Goal: Task Accomplishment & Management: Use online tool/utility

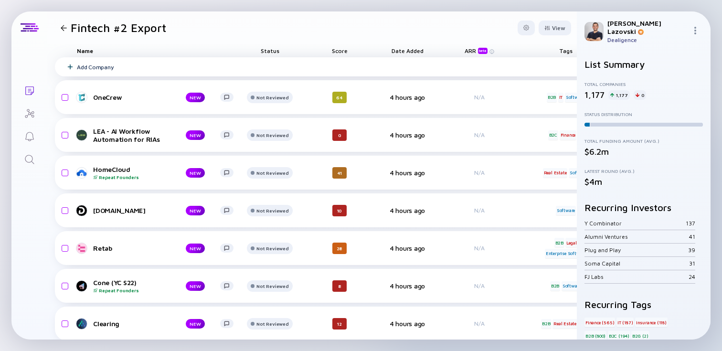
click at [218, 62] on div "Add Company" at bounding box center [494, 66] width 879 height 19
click at [231, 27] on header "Fintech #2 Export View" at bounding box center [311, 27] width 529 height 32
click at [216, 64] on div "Add Company" at bounding box center [494, 66] width 879 height 19
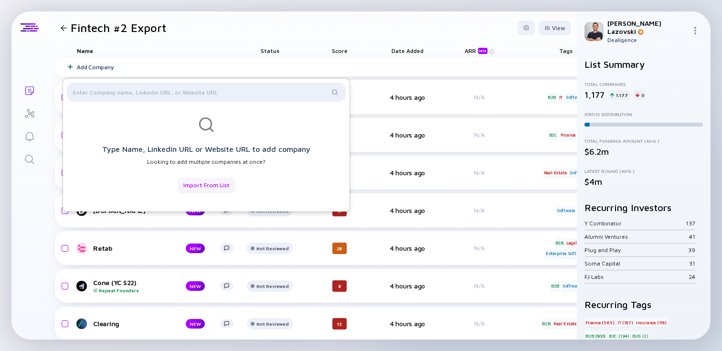
click at [197, 183] on div "Import from List" at bounding box center [207, 185] width 58 height 15
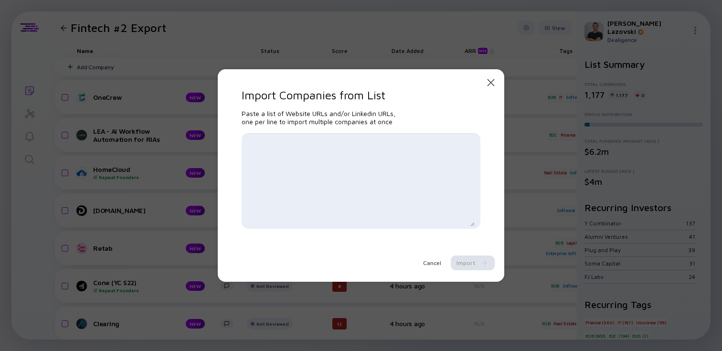
click at [298, 157] on textarea at bounding box center [360, 181] width 227 height 91
paste textarea "[DOMAIN_NAME] [DOMAIN_NAME] [DOMAIN_NAME] [DOMAIN_NAME] [DOMAIN_NAME] [DOMAIN_N…"
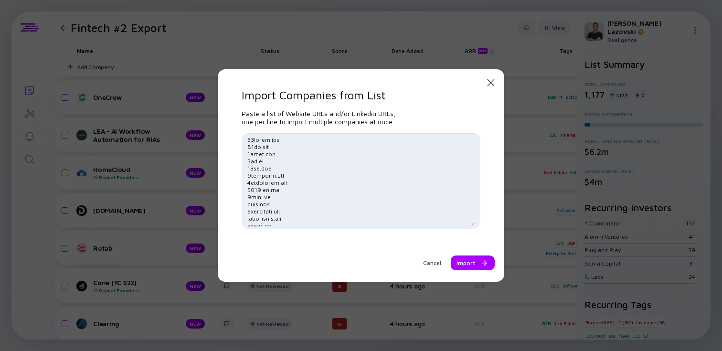
scroll to position [15077, 0]
type textarea "[DOMAIN_NAME] [DOMAIN_NAME] [DOMAIN_NAME] [DOMAIN_NAME] [DOMAIN_NAME] [DOMAIN_N…"
click at [472, 260] on div "Import" at bounding box center [473, 262] width 44 height 15
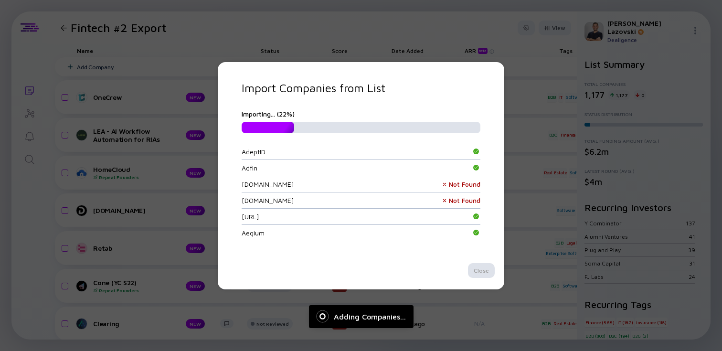
scroll to position [0, 0]
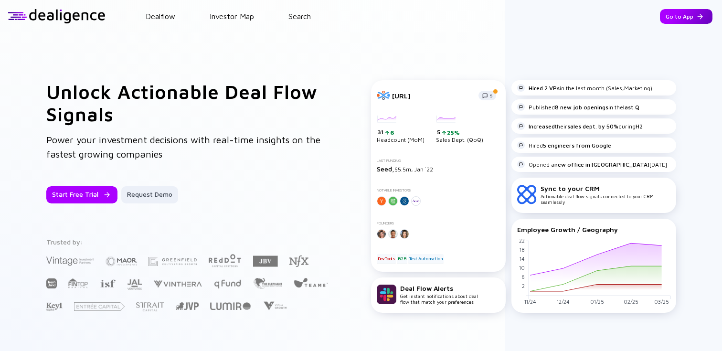
click at [672, 19] on div "Go to App" at bounding box center [686, 16] width 52 height 15
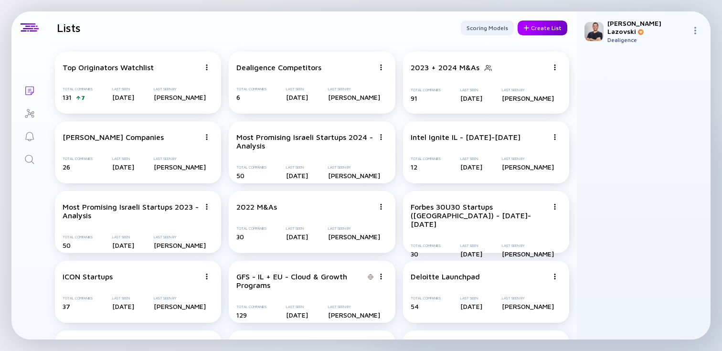
click at [528, 26] on div "Create List" at bounding box center [542, 28] width 50 height 15
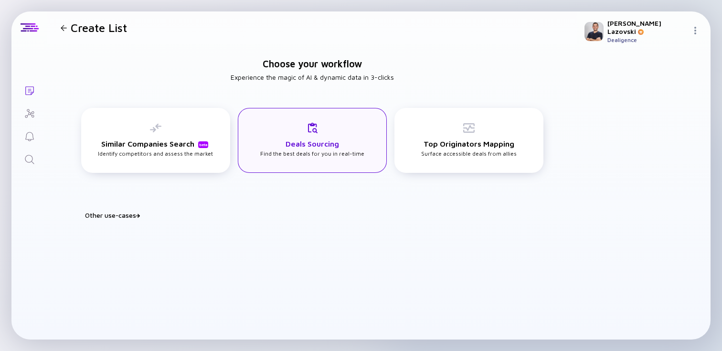
click at [311, 146] on h3 "Deals Sourcing" at bounding box center [311, 143] width 53 height 9
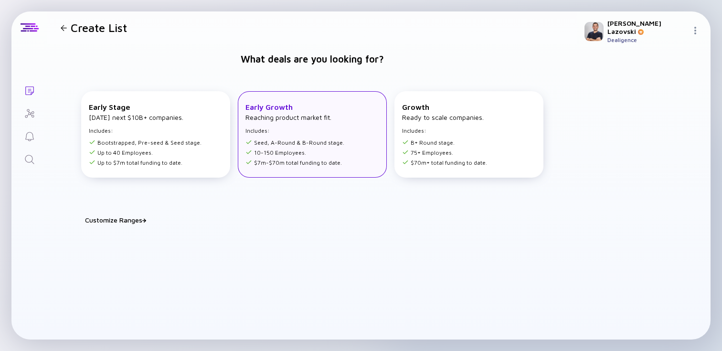
click at [282, 165] on div "Early Growth Reaching product market fit. Includes: Seed, A-Round & B-Round sta…" at bounding box center [312, 134] width 149 height 86
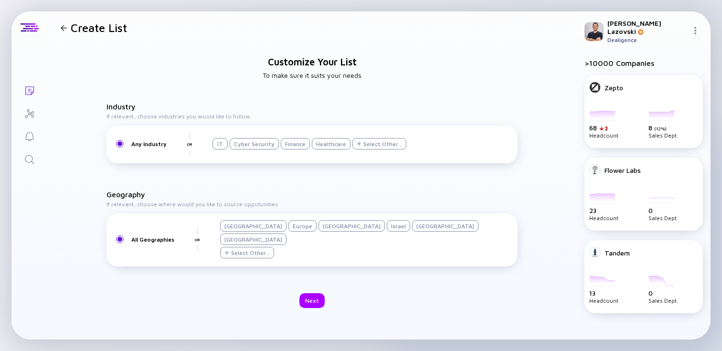
click at [387, 231] on div "Israel" at bounding box center [398, 225] width 23 height 11
click at [308, 296] on div "Next" at bounding box center [311, 300] width 25 height 15
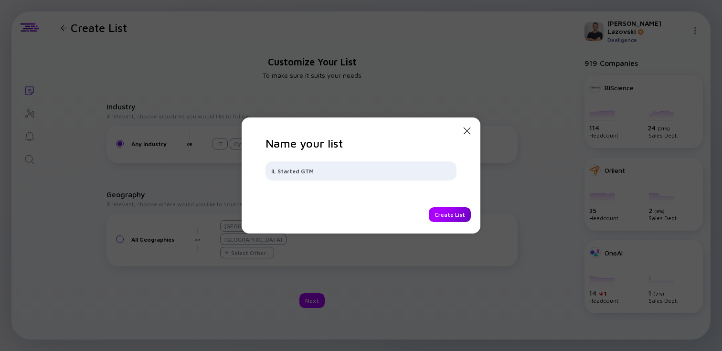
type input "IL Started GTM"
click at [442, 214] on div "Create List" at bounding box center [450, 214] width 42 height 15
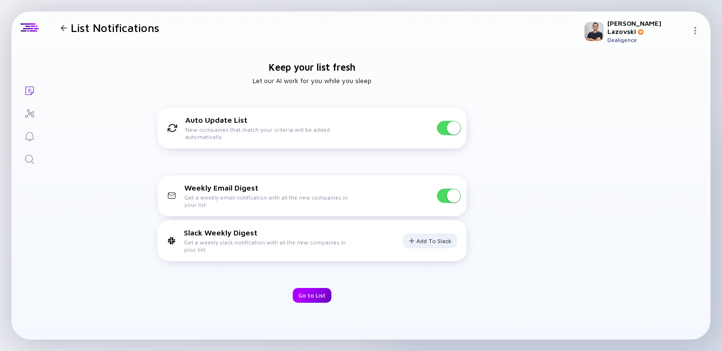
click at [314, 295] on div "Go to List" at bounding box center [312, 295] width 39 height 15
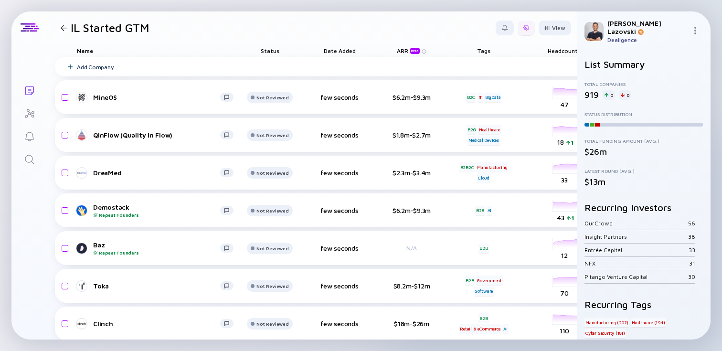
click at [517, 31] on div at bounding box center [525, 28] width 17 height 15
click at [479, 109] on div "Edit Filter" at bounding box center [497, 104] width 60 height 19
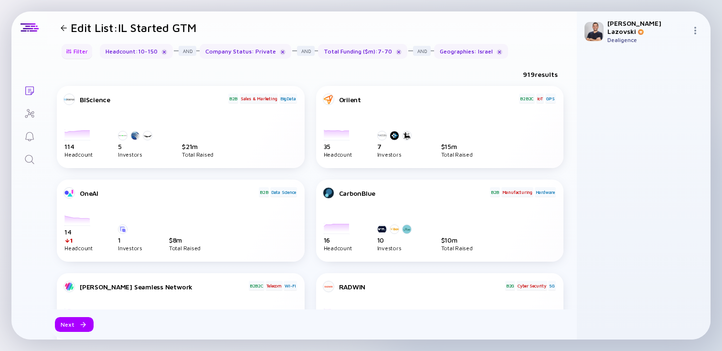
click at [75, 52] on div "Filter" at bounding box center [76, 51] width 33 height 15
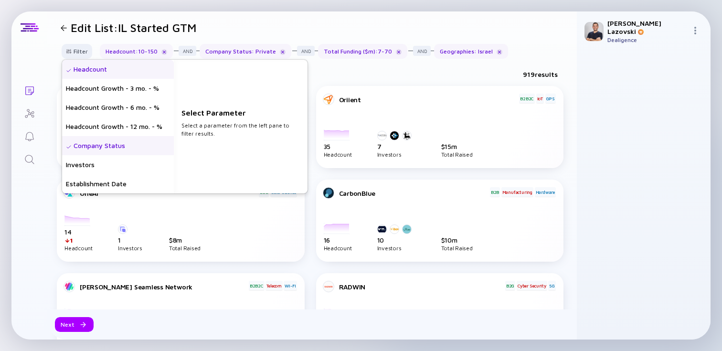
click at [90, 65] on div "Headcount" at bounding box center [118, 69] width 112 height 19
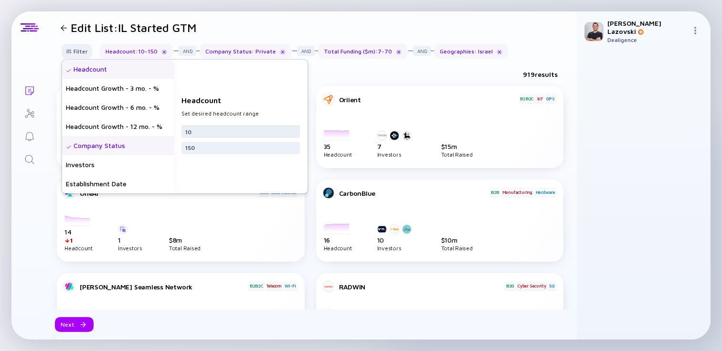
click at [210, 134] on input "10" at bounding box center [240, 132] width 111 height 10
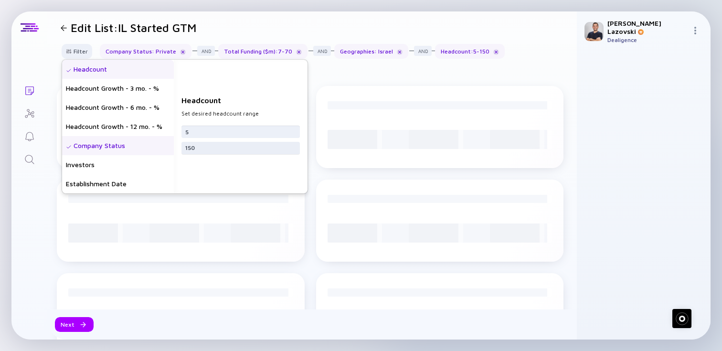
type input "5"
click at [210, 145] on input "150" at bounding box center [240, 148] width 111 height 10
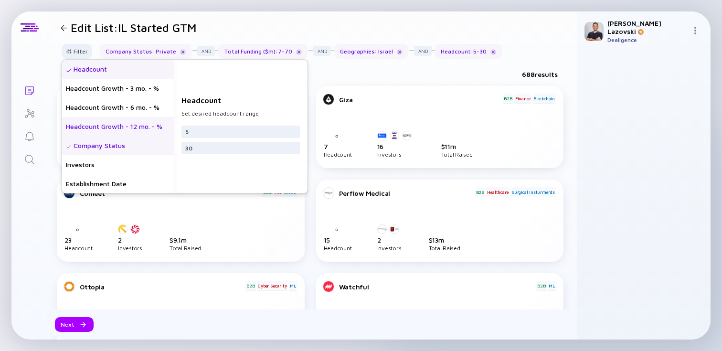
type input "30"
click at [147, 121] on div "Headcount Growth - 12 mo. - %" at bounding box center [118, 126] width 112 height 19
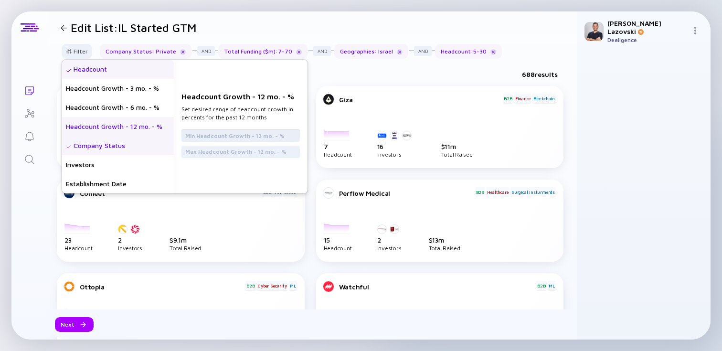
click at [203, 135] on input "text" at bounding box center [240, 136] width 111 height 10
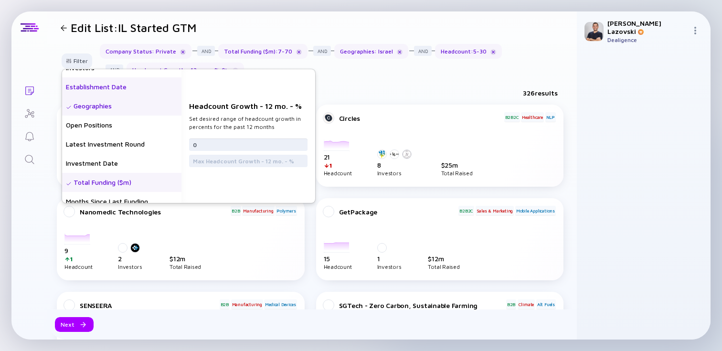
scroll to position [115, 0]
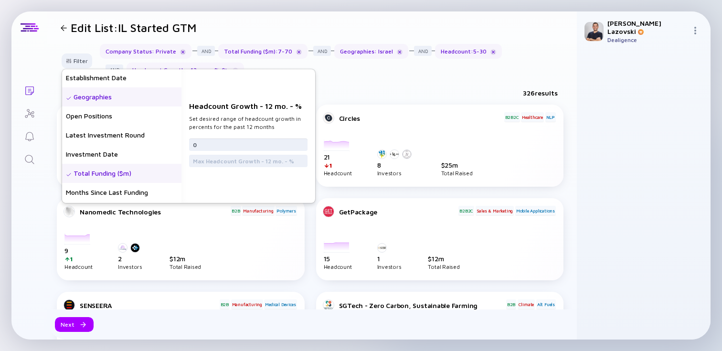
type input "0"
click at [124, 173] on div "Total Funding ($m)" at bounding box center [121, 173] width 119 height 19
click at [231, 139] on input "7" at bounding box center [248, 141] width 111 height 10
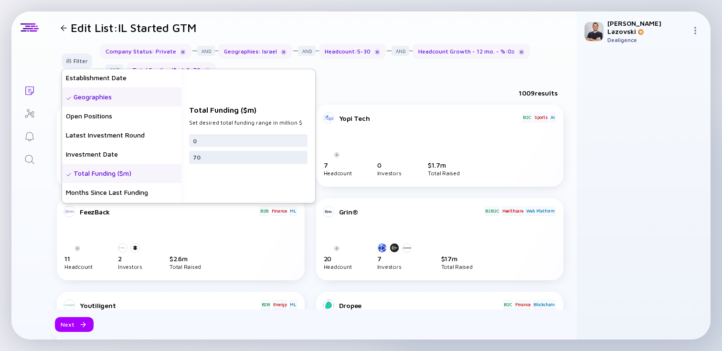
type input "0"
click at [224, 160] on input "70" at bounding box center [248, 157] width 111 height 10
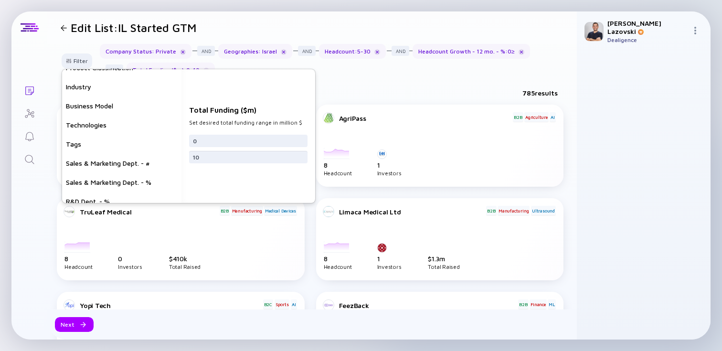
scroll to position [267, 0]
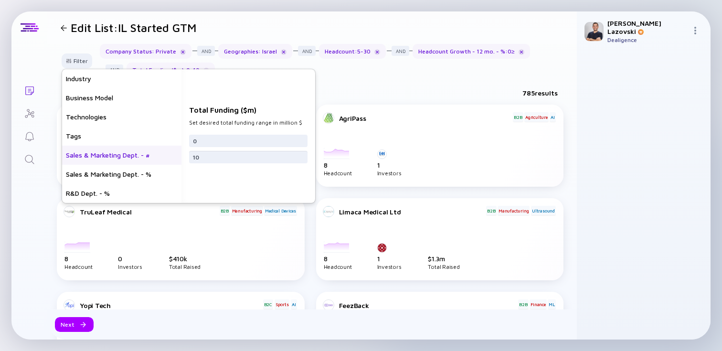
type input "10"
click at [117, 153] on div "Sales & Marketing Dept. - #" at bounding box center [121, 155] width 119 height 19
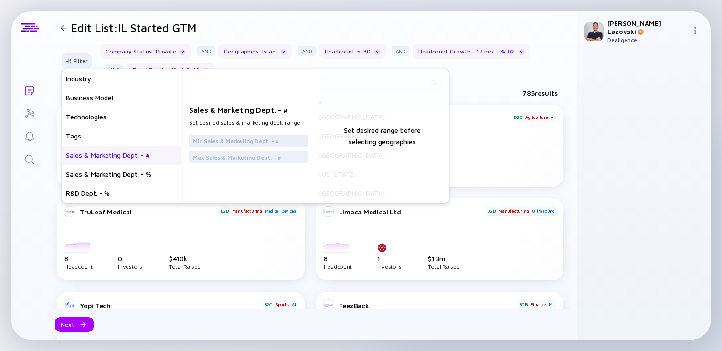
click at [213, 142] on input "text" at bounding box center [248, 141] width 111 height 10
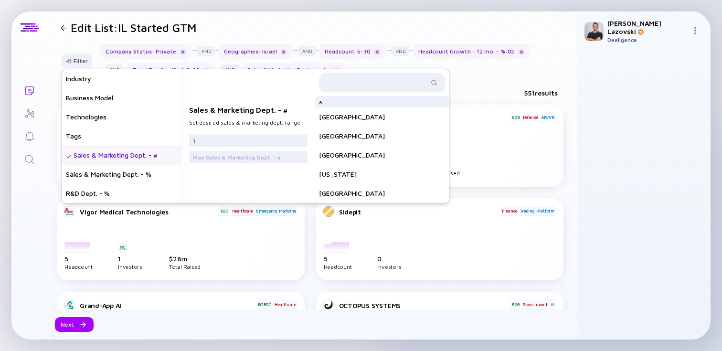
type input "1"
click at [479, 78] on div "Filter Headcount Headcount Growth - 3 mo. - % Headcount Growth - 6 mo. - % Head…" at bounding box center [311, 64] width 529 height 41
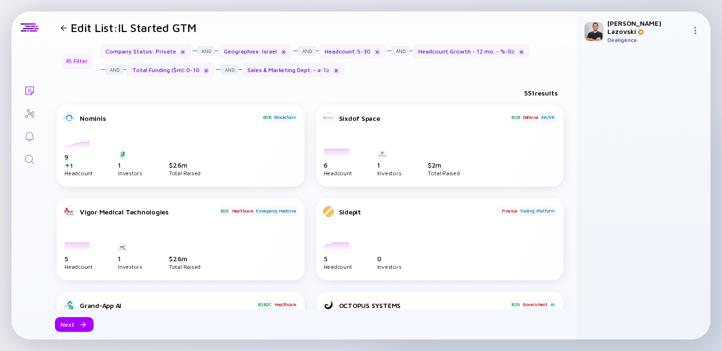
click at [72, 61] on div "Filter" at bounding box center [76, 60] width 33 height 15
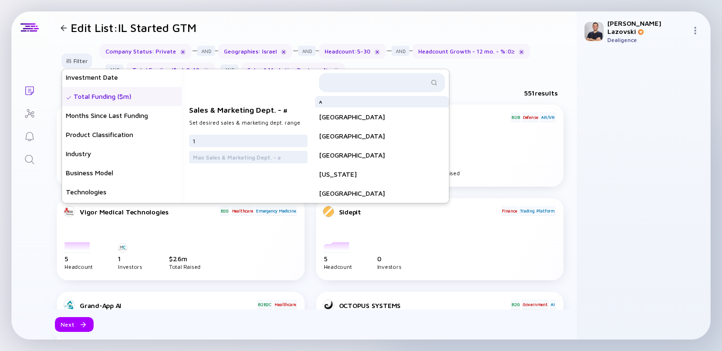
scroll to position [188, 0]
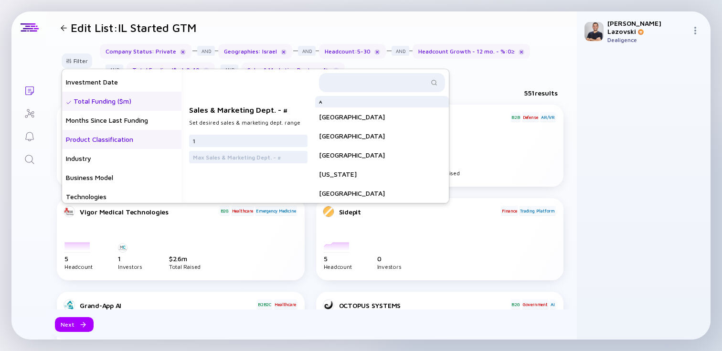
click at [127, 137] on div "Product Classification" at bounding box center [121, 139] width 119 height 19
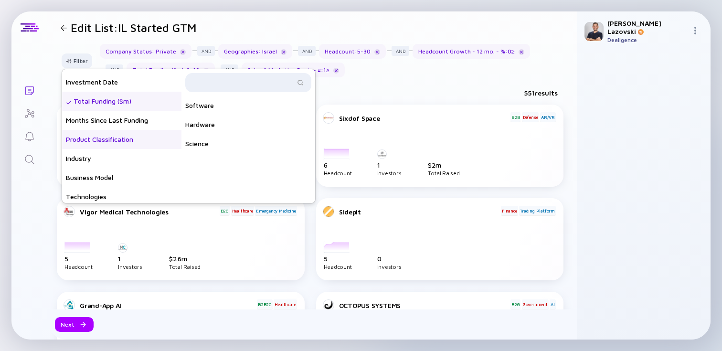
click at [127, 137] on div "Product Classification" at bounding box center [121, 139] width 119 height 19
click at [216, 106] on div "Software" at bounding box center [248, 105] width 134 height 19
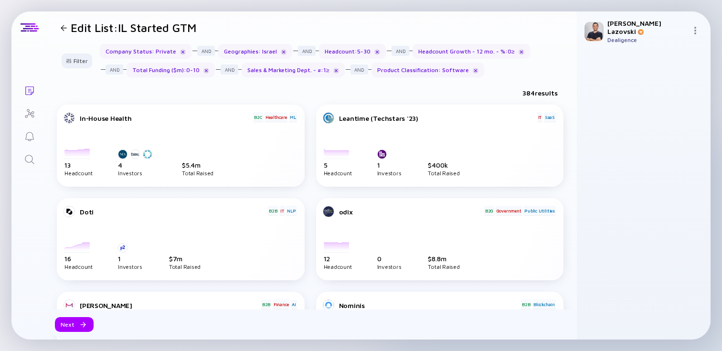
click at [382, 87] on div "384 results" at bounding box center [311, 95] width 529 height 20
click at [108, 82] on div "Filter Company Status : Private Geographies : Israel Headcount : 5 - 30 Headcou…" at bounding box center [311, 64] width 529 height 41
click at [79, 60] on div "Filter" at bounding box center [76, 60] width 33 height 15
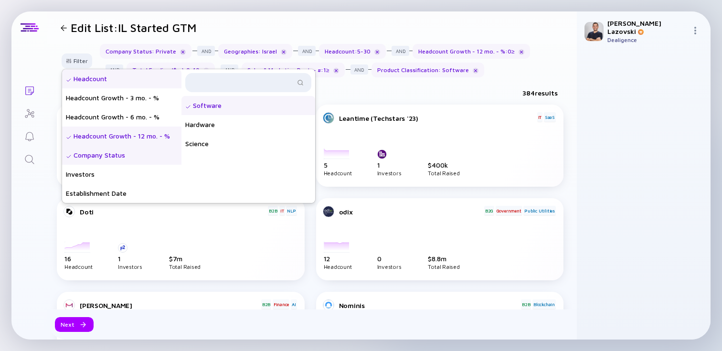
click at [113, 76] on div "Headcount" at bounding box center [121, 78] width 119 height 19
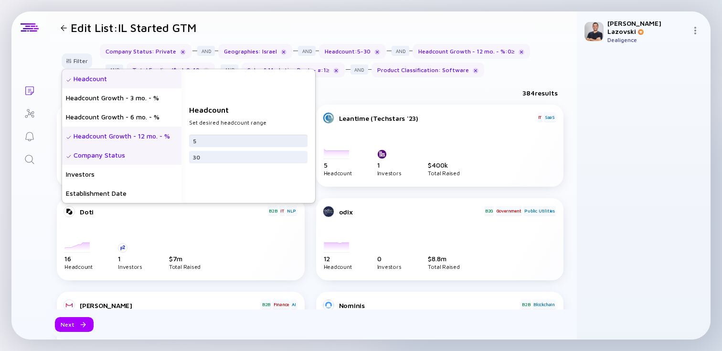
click at [222, 140] on input "5" at bounding box center [248, 141] width 111 height 10
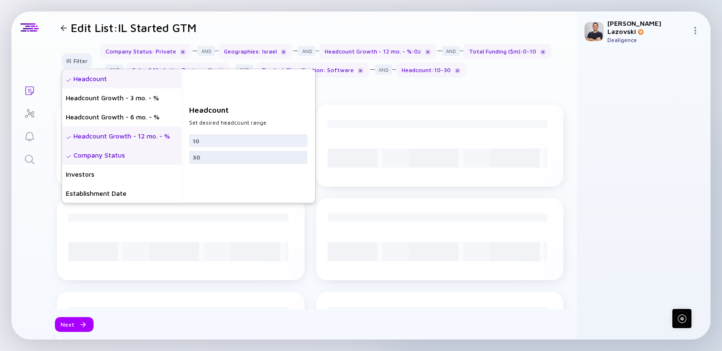
type input "10"
click at [215, 157] on input "30" at bounding box center [248, 157] width 111 height 10
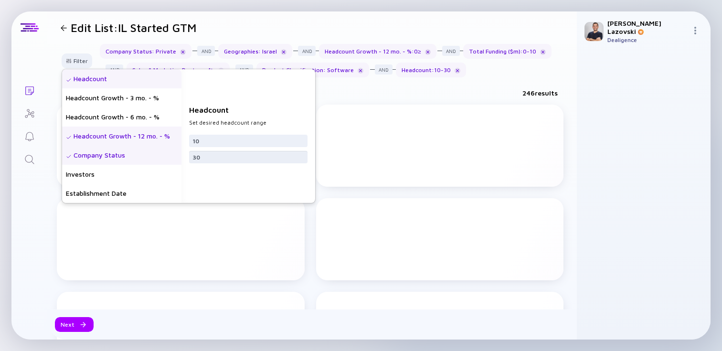
click at [215, 157] on input "30" at bounding box center [248, 157] width 111 height 10
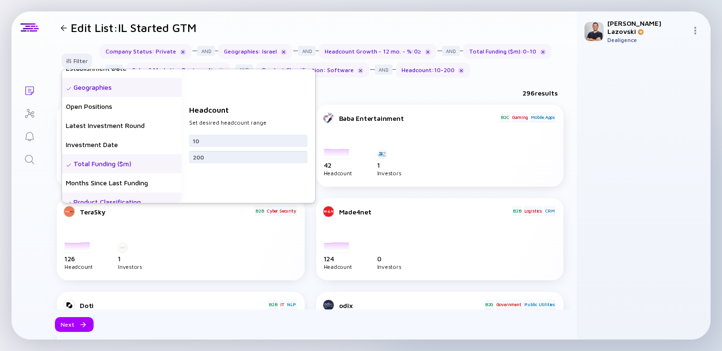
scroll to position [267, 0]
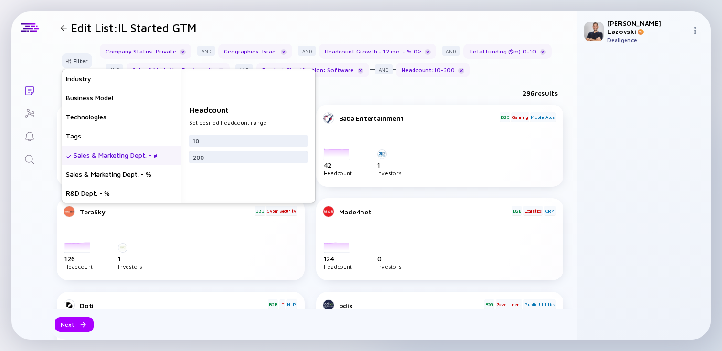
type input "200"
click at [154, 152] on div "Sales & Marketing Dept. - #" at bounding box center [121, 155] width 119 height 19
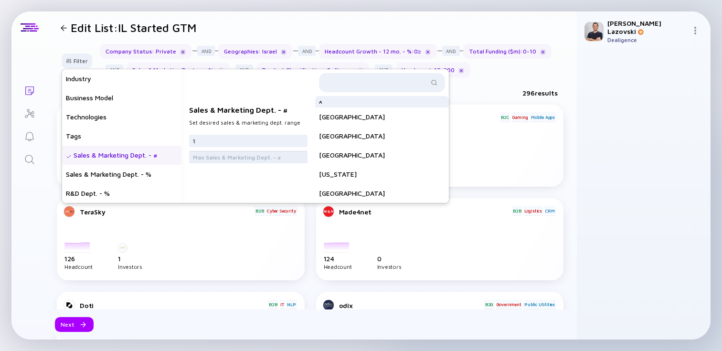
click at [222, 157] on input "text" at bounding box center [248, 157] width 111 height 10
click at [216, 139] on input "1" at bounding box center [248, 141] width 111 height 10
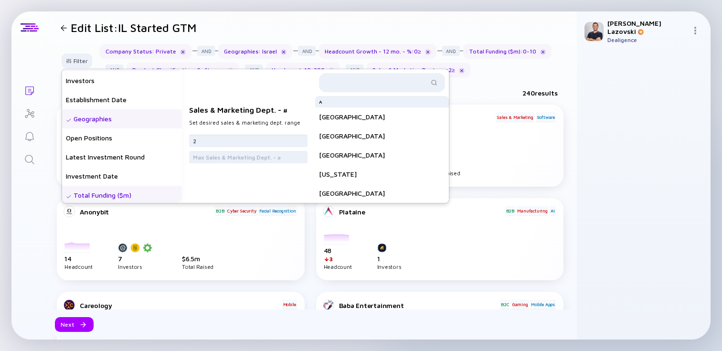
scroll to position [0, 0]
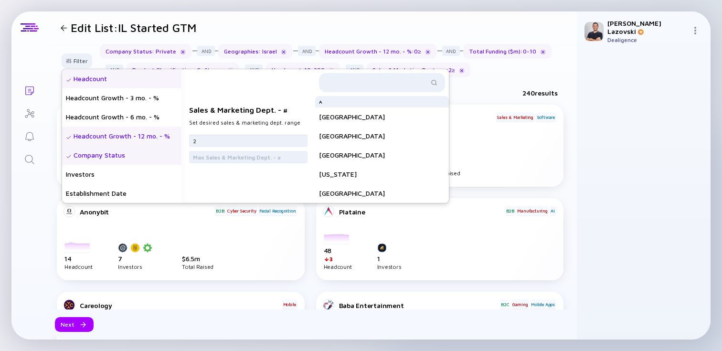
type input "2"
click at [136, 80] on div "Headcount" at bounding box center [121, 78] width 119 height 19
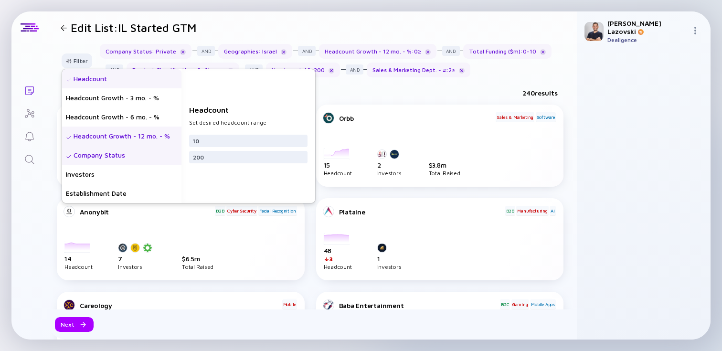
click at [129, 137] on div "Headcount Growth - 12 mo. - %" at bounding box center [121, 135] width 119 height 19
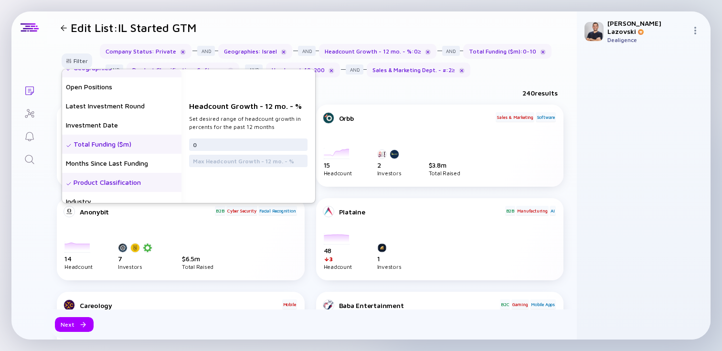
scroll to position [150, 0]
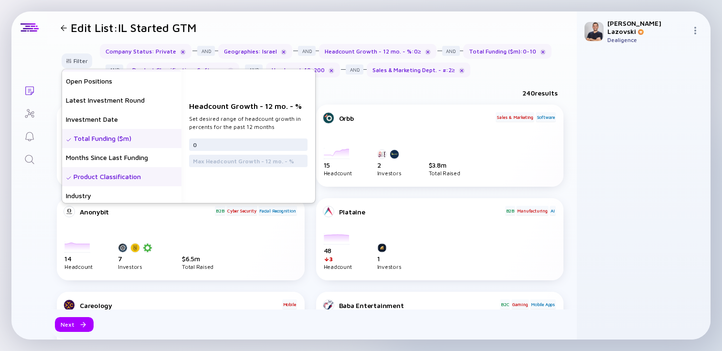
click at [129, 137] on div "Total Funding ($m)" at bounding box center [121, 138] width 119 height 19
click at [211, 159] on input "10" at bounding box center [248, 157] width 111 height 10
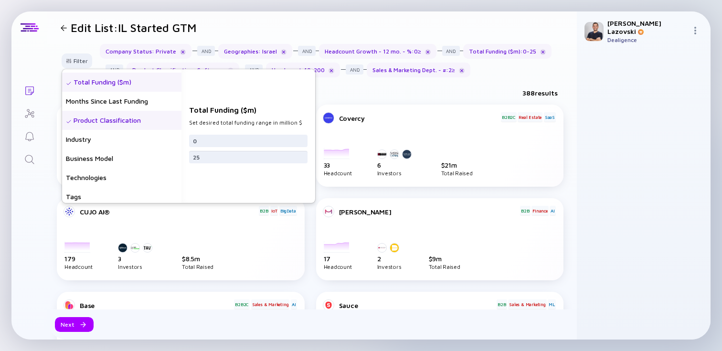
scroll to position [218, 0]
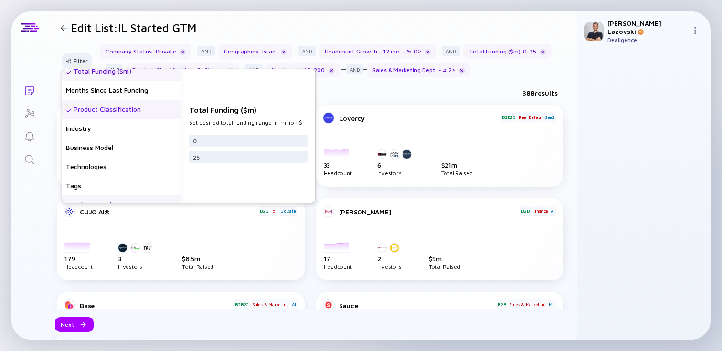
type input "25"
click at [130, 111] on div "Product Classification" at bounding box center [121, 109] width 119 height 19
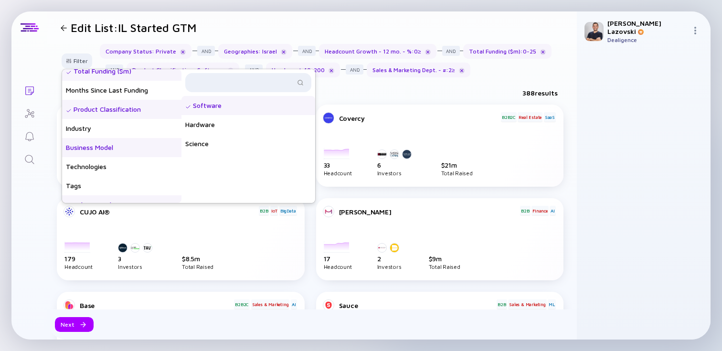
click at [128, 152] on div "Business Model" at bounding box center [121, 147] width 119 height 19
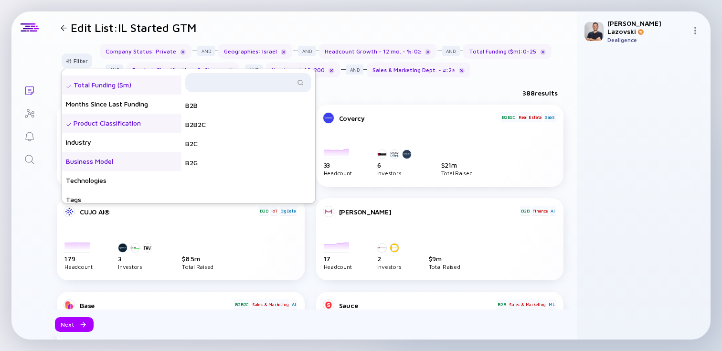
scroll to position [198, 0]
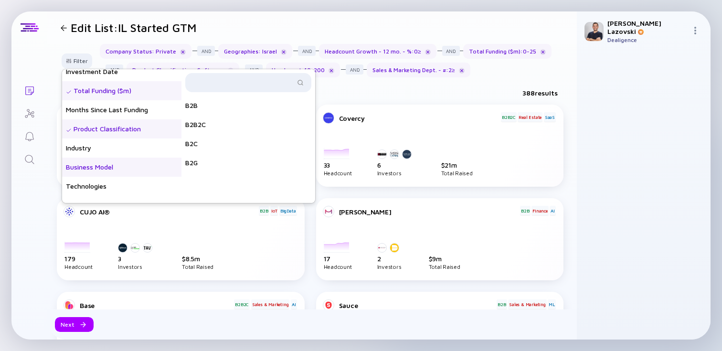
click at [135, 129] on div "Product Classification" at bounding box center [121, 128] width 119 height 19
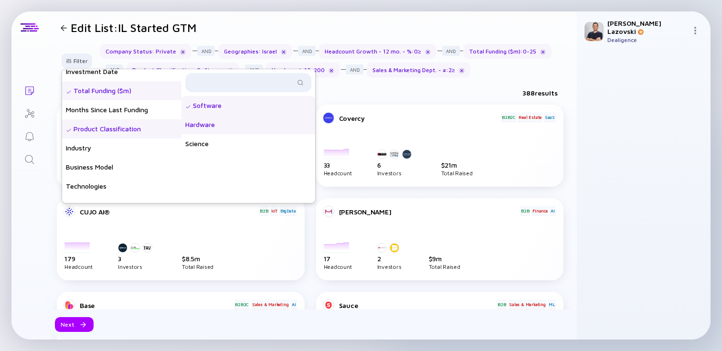
click at [212, 126] on div "Hardware" at bounding box center [248, 124] width 134 height 19
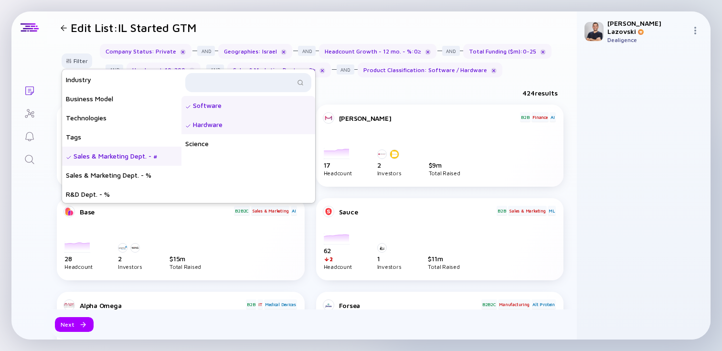
scroll to position [267, 0]
click at [129, 161] on div "Sales & Marketing Dept. - #" at bounding box center [121, 155] width 119 height 19
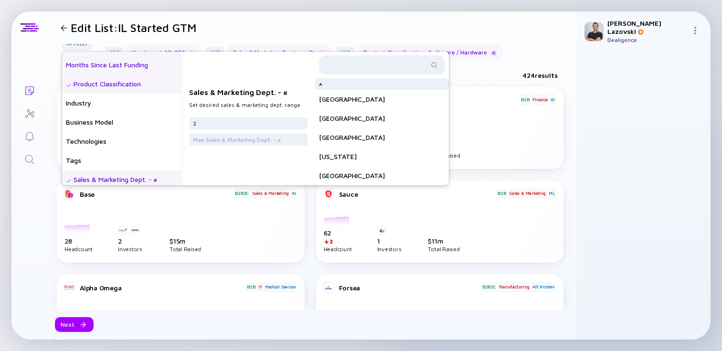
scroll to position [230, 0]
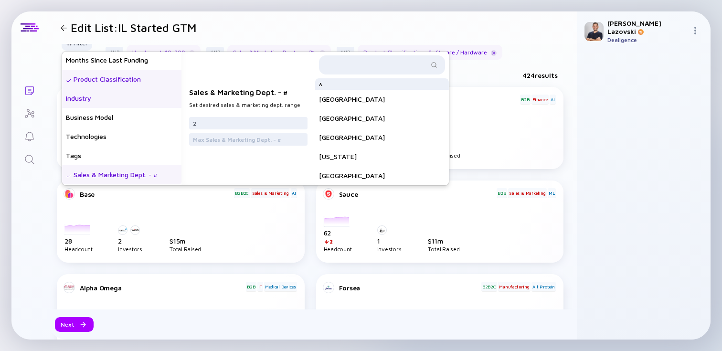
click at [145, 98] on div "Industry" at bounding box center [121, 98] width 119 height 19
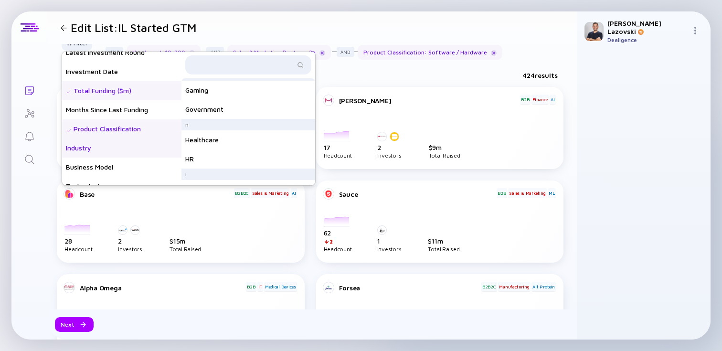
scroll to position [0, 0]
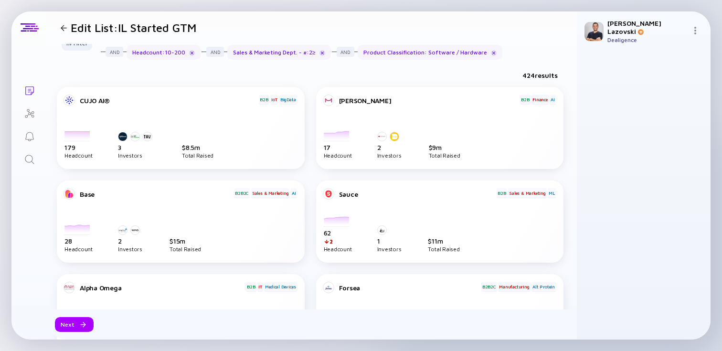
click at [375, 73] on div "424 results" at bounding box center [311, 77] width 529 height 20
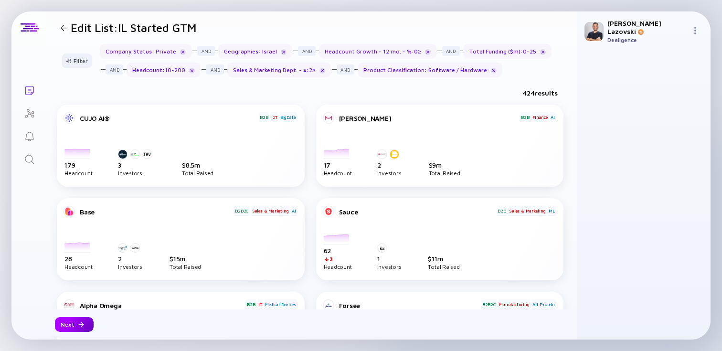
click at [64, 325] on div "Next" at bounding box center [74, 324] width 39 height 15
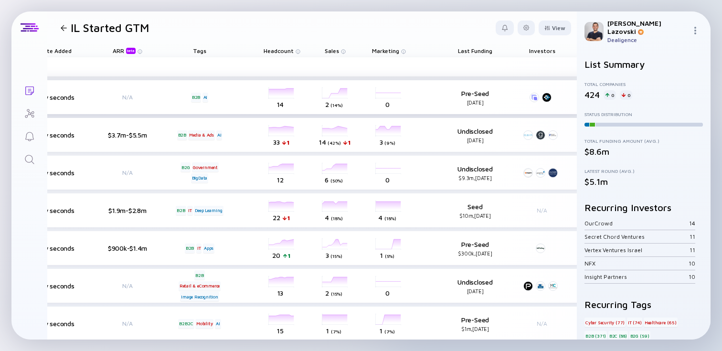
scroll to position [0, 323]
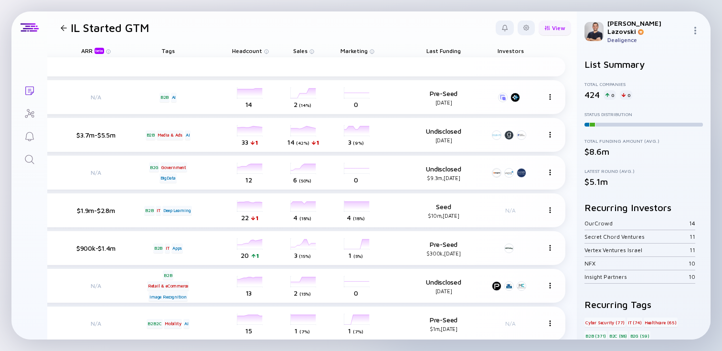
click at [543, 30] on div "View" at bounding box center [554, 28] width 32 height 15
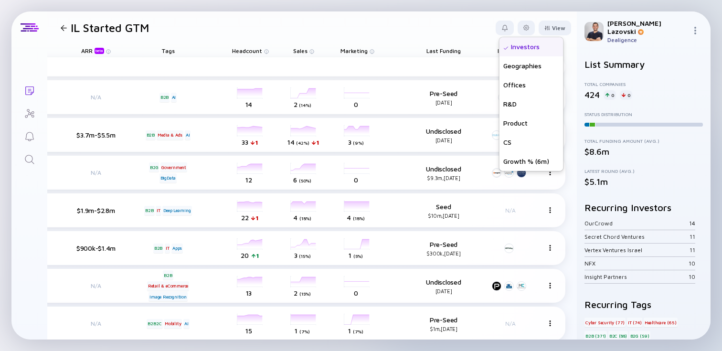
scroll to position [248, 0]
click at [521, 146] on div "Growth % (6m)" at bounding box center [531, 142] width 64 height 19
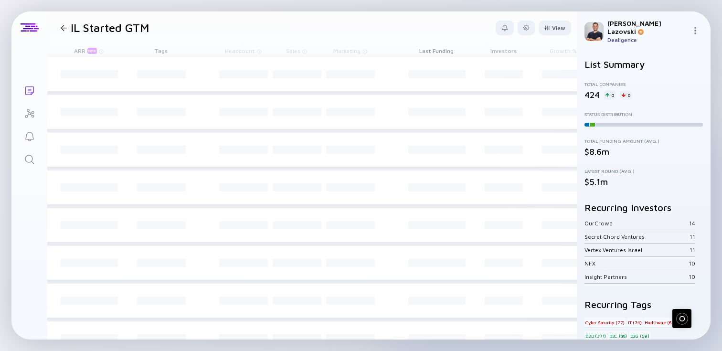
click at [415, 27] on header "IL Started GTM View Name Status Score Tags ARR beta Founders Date Added Headcou…" at bounding box center [311, 27] width 529 height 32
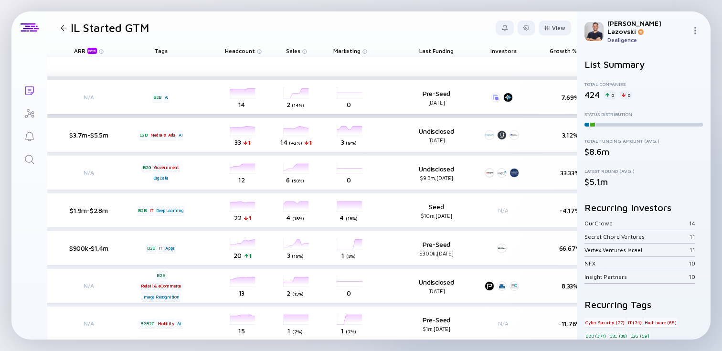
scroll to position [0, 385]
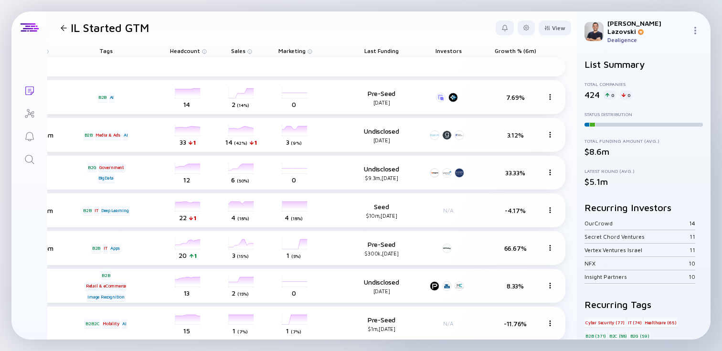
click at [398, 50] on span "Growth % (6m)" at bounding box center [381, 50] width 34 height 7
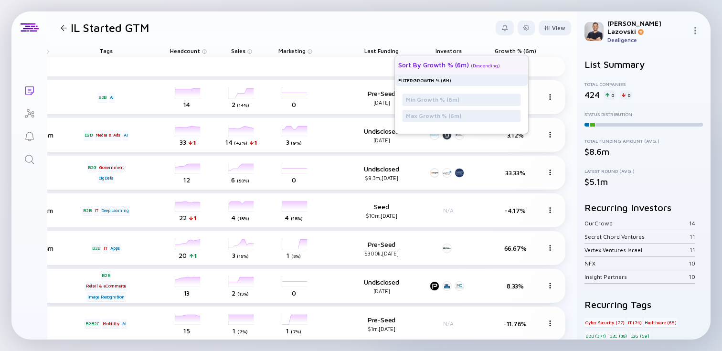
click at [497, 64] on div "Sort by Growth % (6m) ( Descending )" at bounding box center [457, 64] width 118 height 19
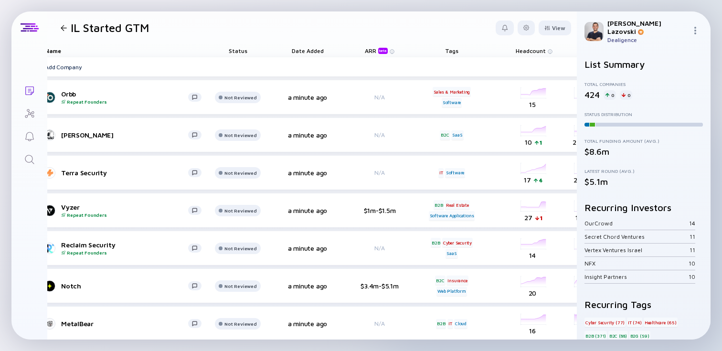
scroll to position [0, 0]
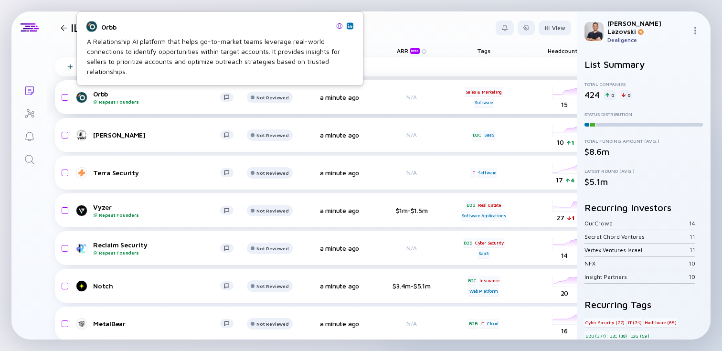
click at [98, 94] on div "Orbb Repeat Founders" at bounding box center [156, 97] width 127 height 15
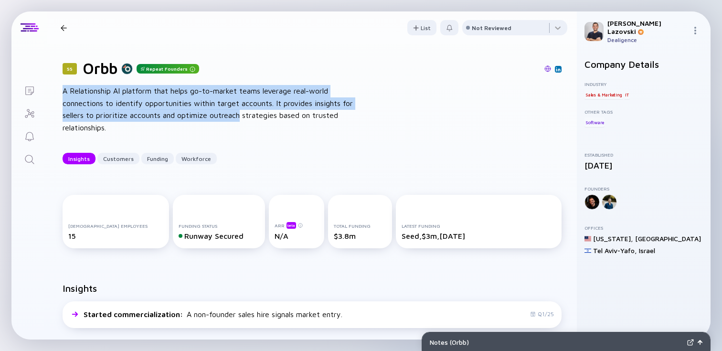
drag, startPoint x: 232, startPoint y: 81, endPoint x: 236, endPoint y: 118, distance: 37.4
click at [236, 118] on div "55 Orbb Repeat Founders A Relationship AI platform that helps go-to-market team…" at bounding box center [311, 112] width 529 height 136
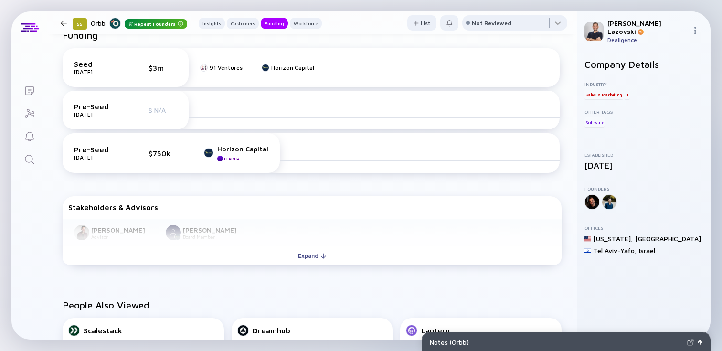
scroll to position [503, 0]
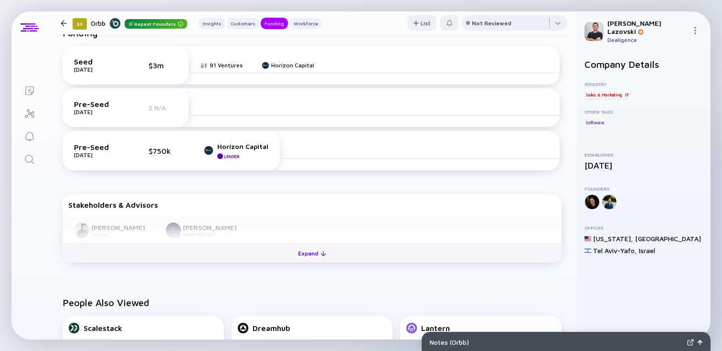
click at [285, 243] on button "Expand" at bounding box center [312, 252] width 499 height 19
click at [285, 243] on button "Collapse" at bounding box center [312, 252] width 499 height 19
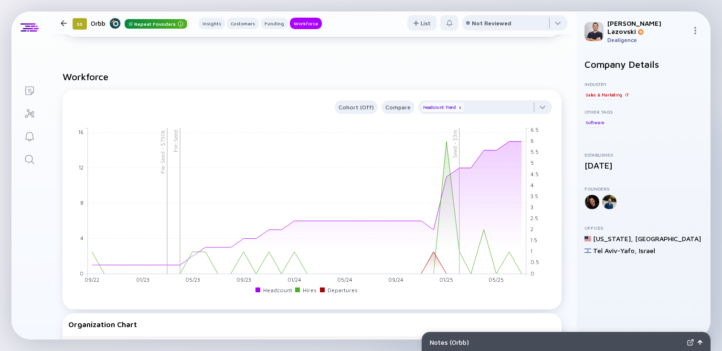
scroll to position [924, 0]
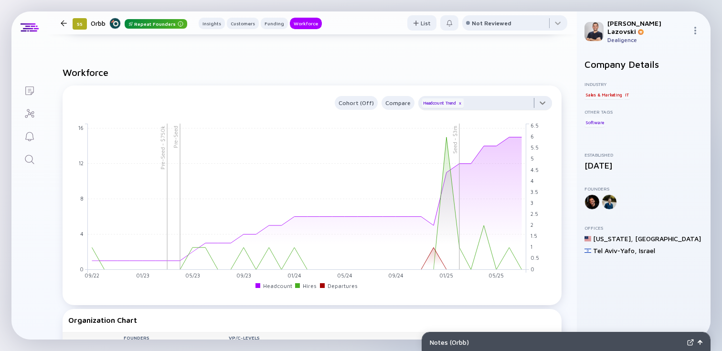
click at [475, 96] on div at bounding box center [485, 105] width 134 height 19
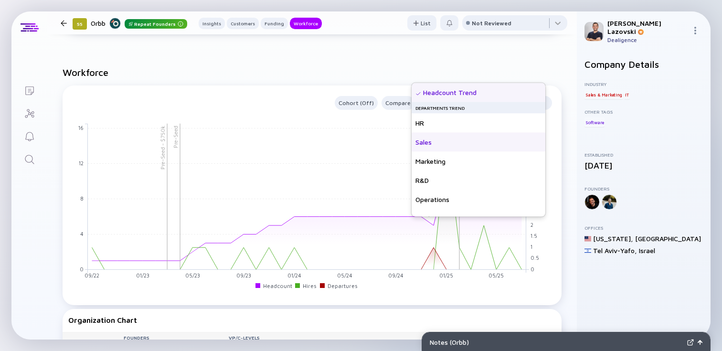
click at [458, 147] on div "Sales" at bounding box center [478, 142] width 134 height 19
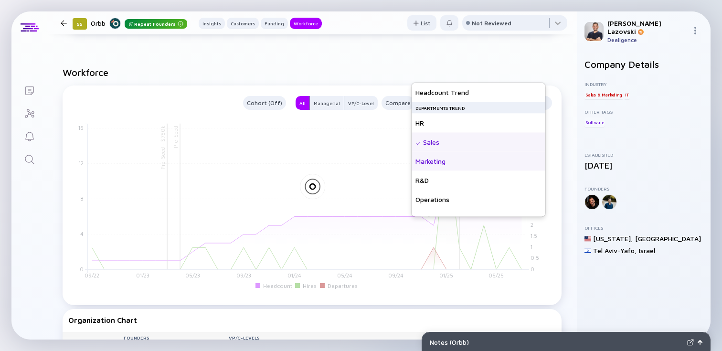
click at [453, 160] on div "Marketing" at bounding box center [478, 161] width 134 height 19
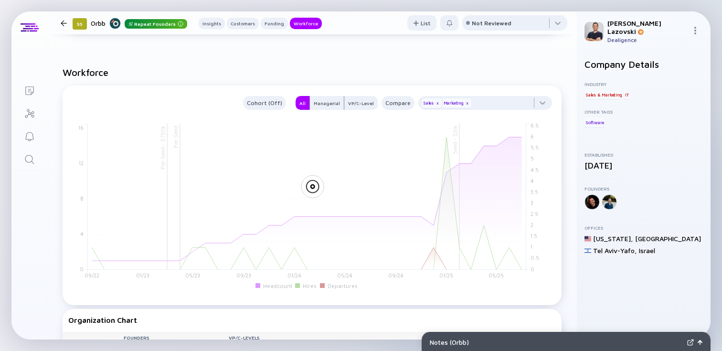
click at [456, 67] on h2 "Workforce" at bounding box center [312, 72] width 499 height 11
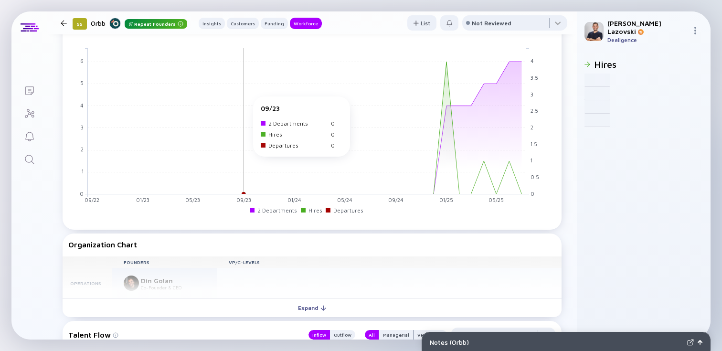
scroll to position [1001, 0]
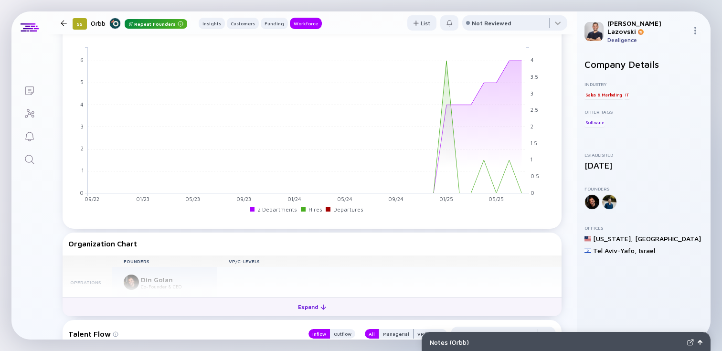
click at [319, 299] on div "Expand" at bounding box center [312, 306] width 40 height 15
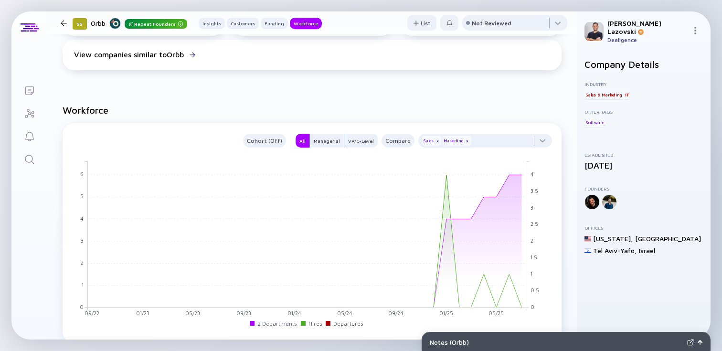
scroll to position [886, 0]
click at [464, 138] on div "x" at bounding box center [467, 141] width 6 height 6
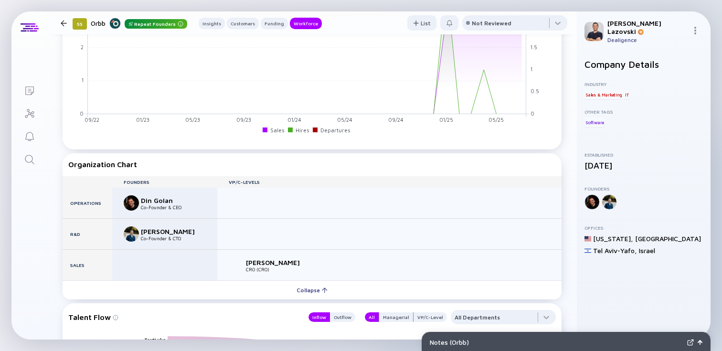
scroll to position [1118, 0]
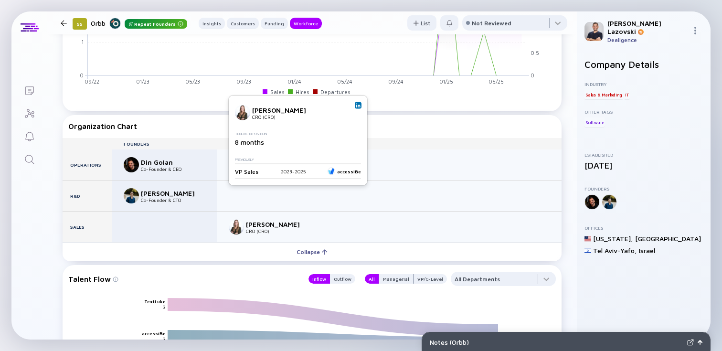
click at [358, 105] on img at bounding box center [358, 105] width 5 height 5
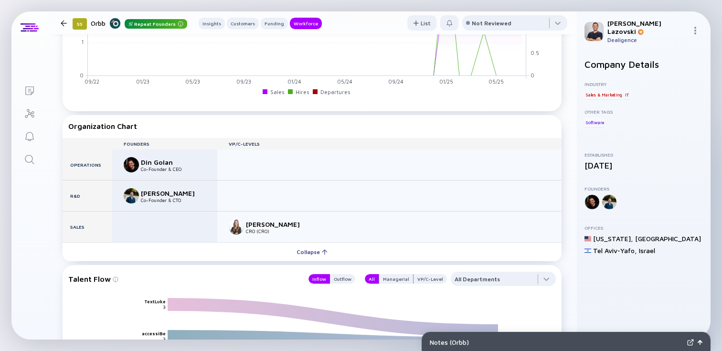
click at [66, 21] on div at bounding box center [64, 23] width 6 height 6
